Goal: Transaction & Acquisition: Purchase product/service

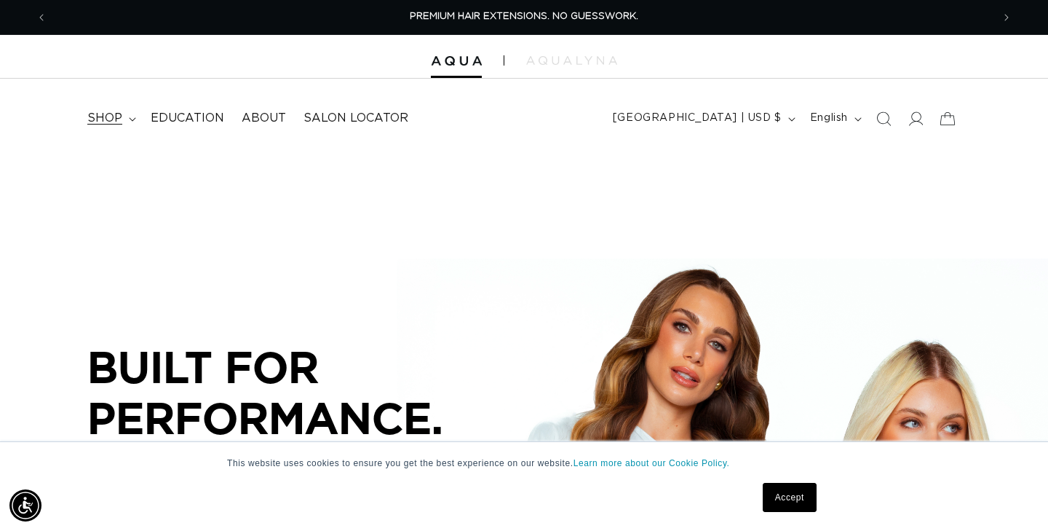
click at [135, 127] on summary "shop" at bounding box center [110, 118] width 63 height 33
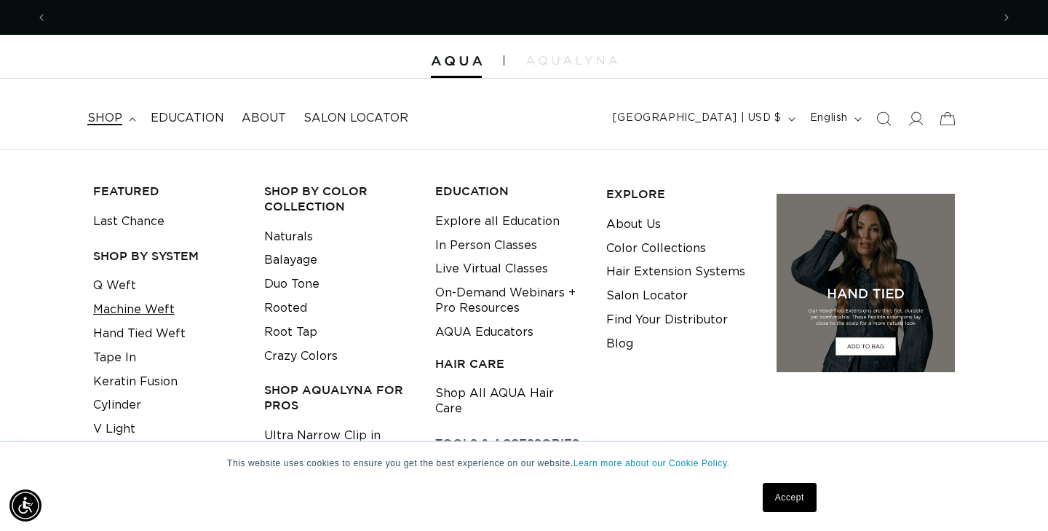
scroll to position [0, 1890]
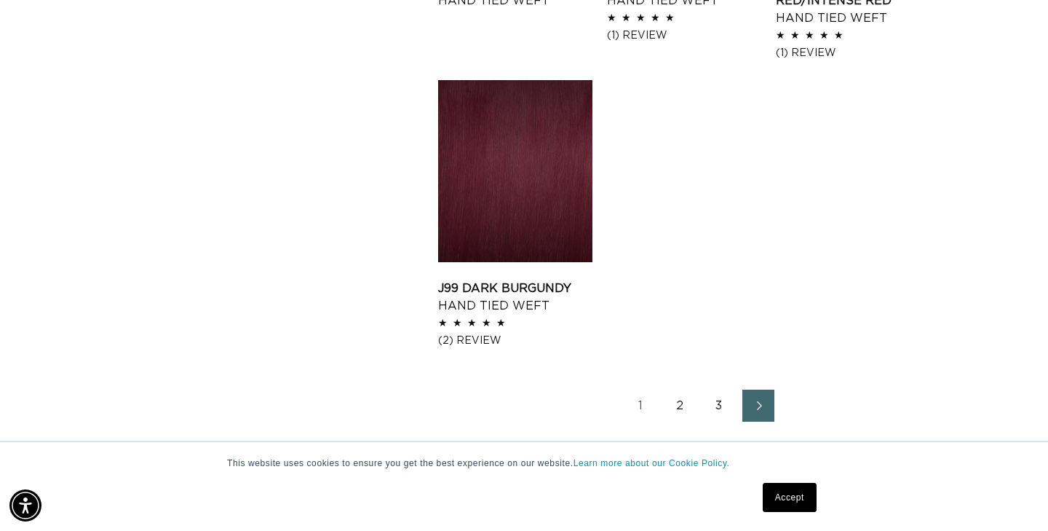
click at [650, 406] on link "1" at bounding box center [641, 406] width 32 height 32
click at [751, 403] on icon "Next page" at bounding box center [759, 405] width 19 height 10
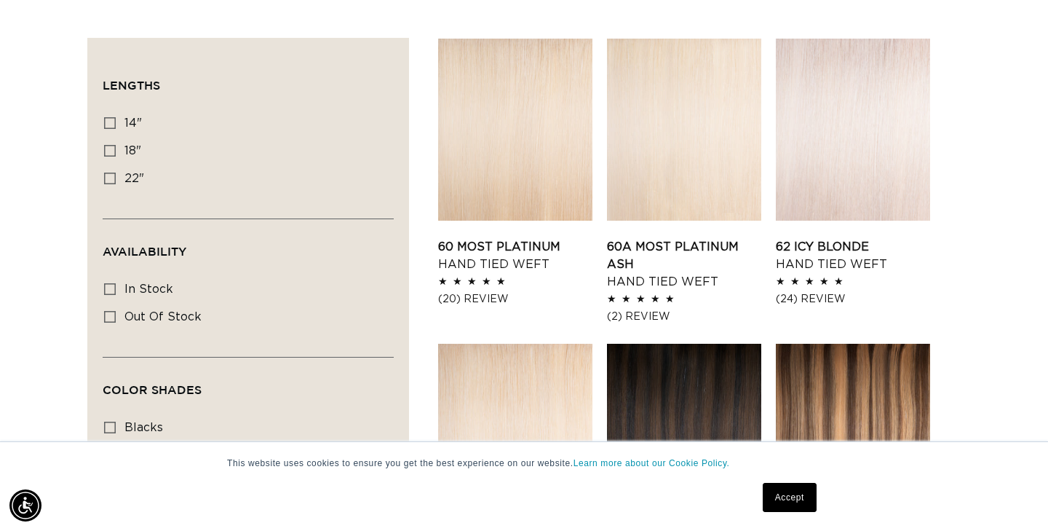
scroll to position [481, 0]
